Goal: Task Accomplishment & Management: Use online tool/utility

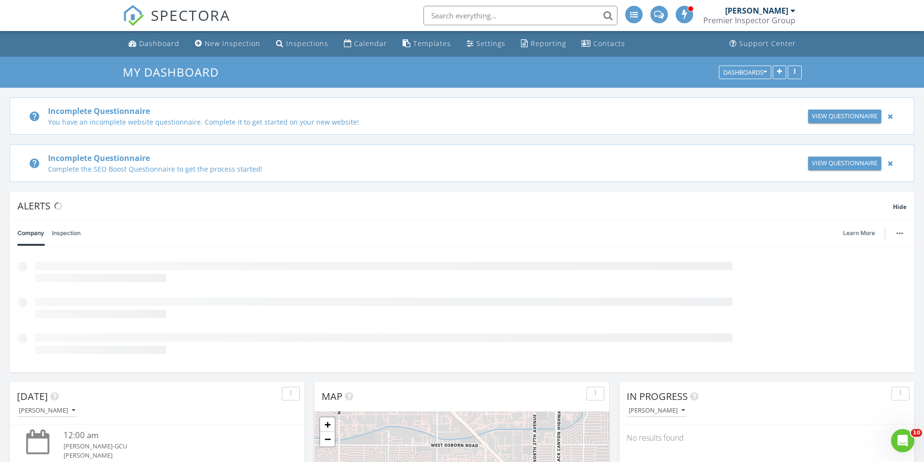
click at [888, 115] on div at bounding box center [890, 117] width 10 height 12
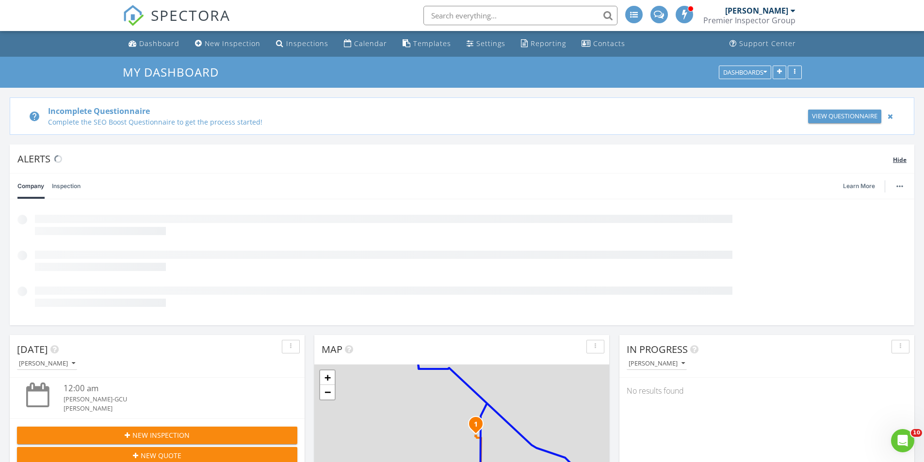
drag, startPoint x: 893, startPoint y: 115, endPoint x: 690, endPoint y: 118, distance: 203.2
click at [893, 115] on div at bounding box center [890, 117] width 10 height 12
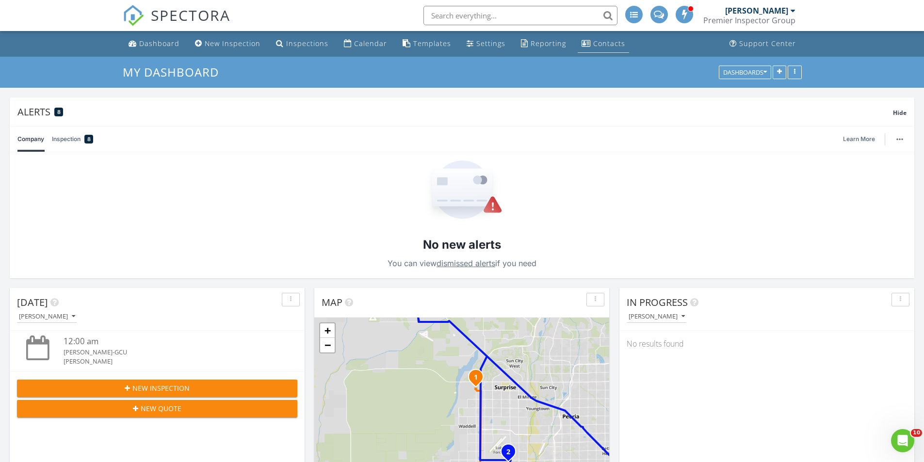
click at [599, 45] on div "Contacts" at bounding box center [609, 43] width 32 height 9
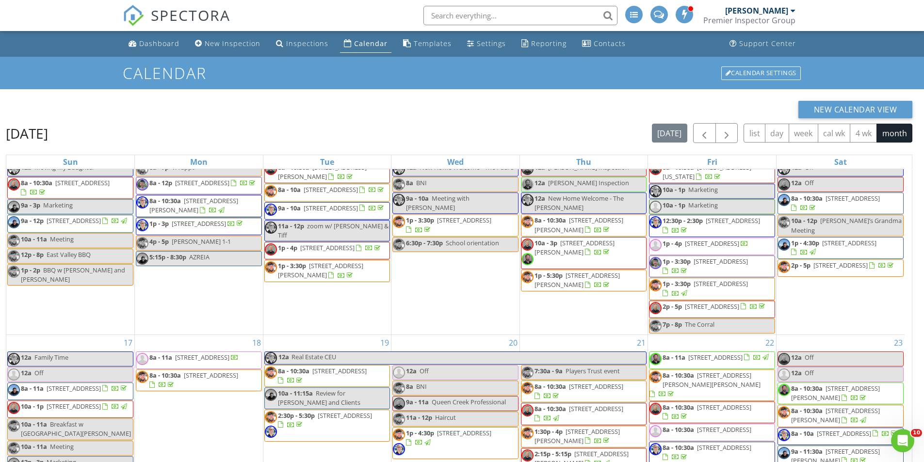
scroll to position [824, 0]
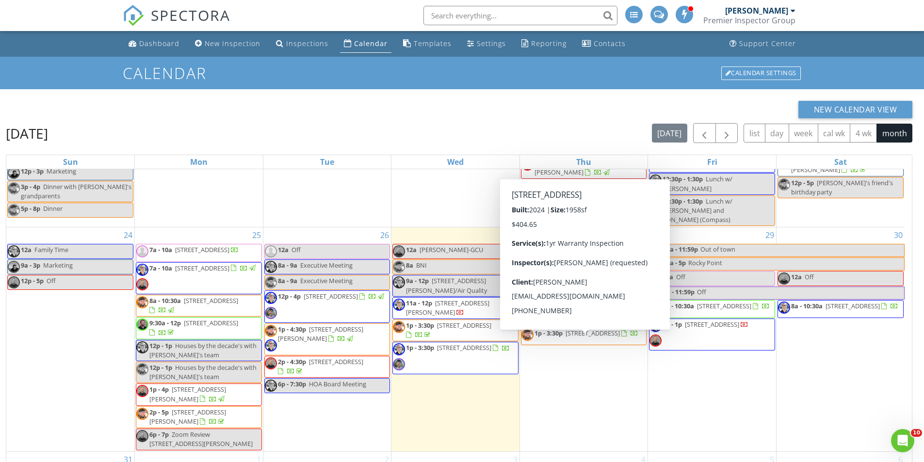
click at [722, 428] on div "29 12a - 11:59p Out of town 12a - 5p Rocky Point 12a Off 1a - 11:59p Off 8a - 1…" at bounding box center [712, 339] width 128 height 224
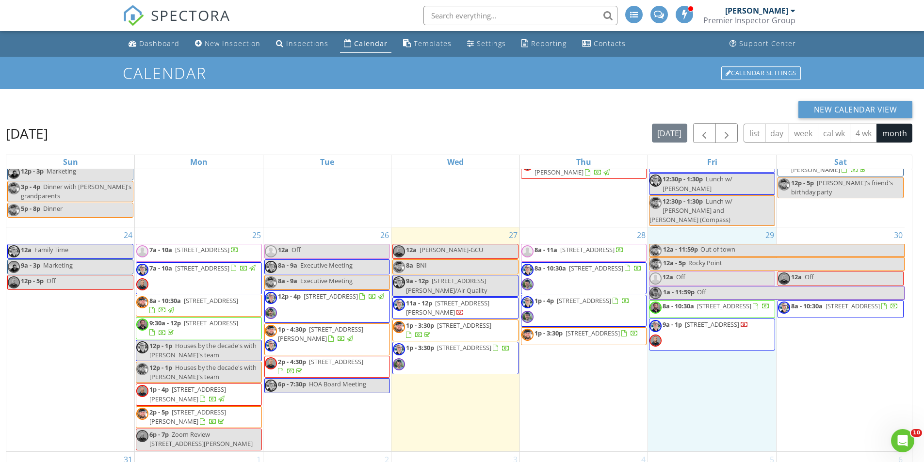
click at [723, 329] on span "[STREET_ADDRESS]" at bounding box center [712, 324] width 54 height 9
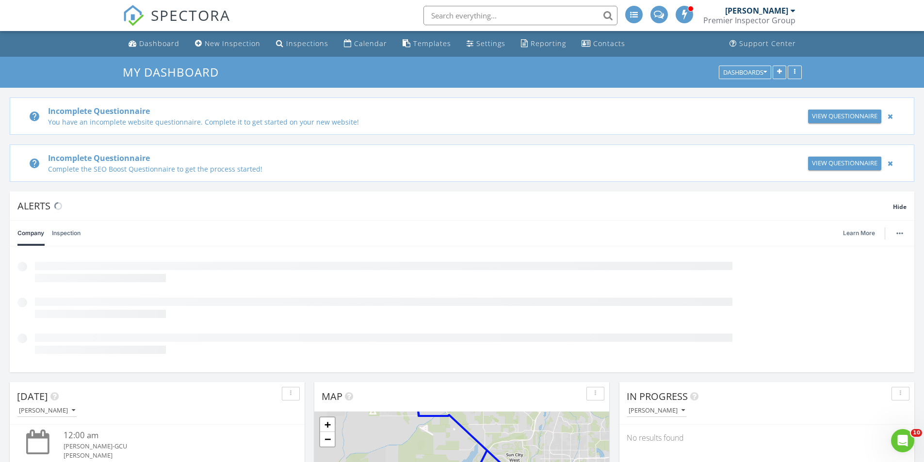
click at [761, 13] on div "[PERSON_NAME]" at bounding box center [756, 11] width 63 height 10
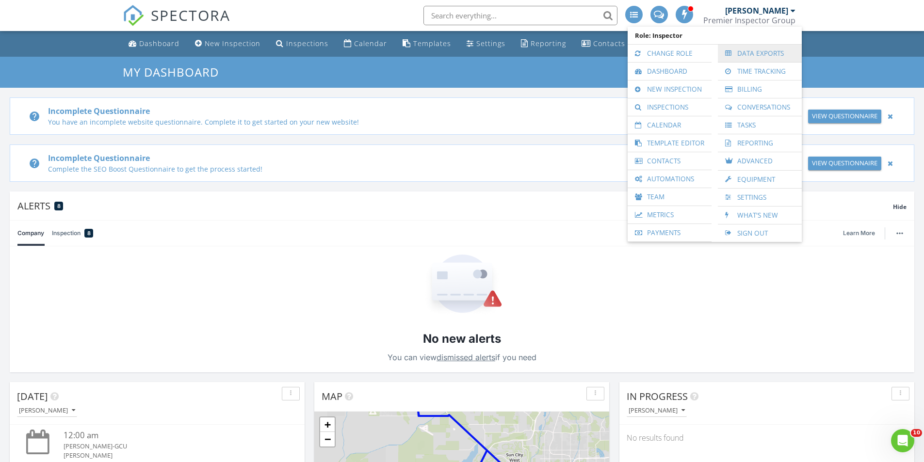
click at [748, 58] on link "Data Exports" at bounding box center [759, 53] width 74 height 17
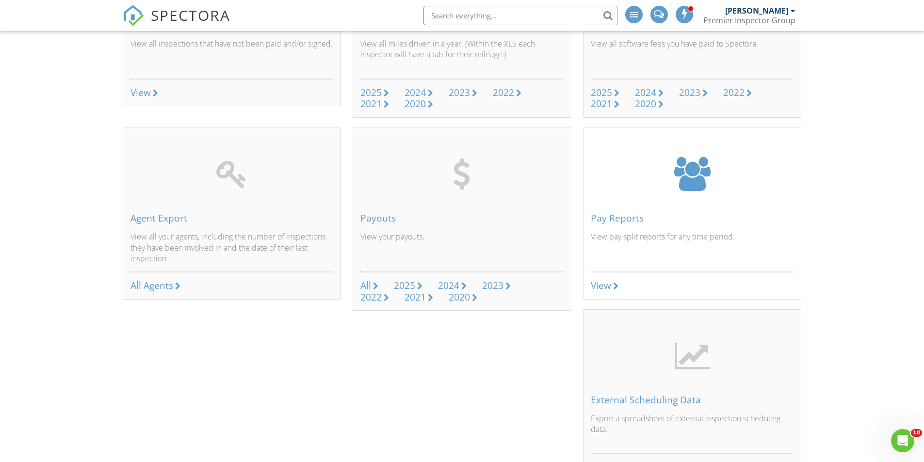
scroll to position [388, 0]
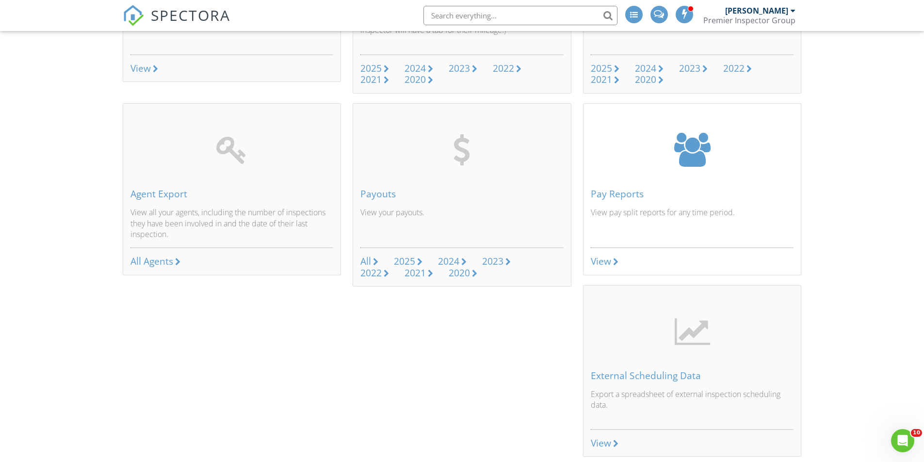
click at [620, 191] on div "Pay Reports" at bounding box center [692, 194] width 203 height 11
